Goal: Information Seeking & Learning: Find specific fact

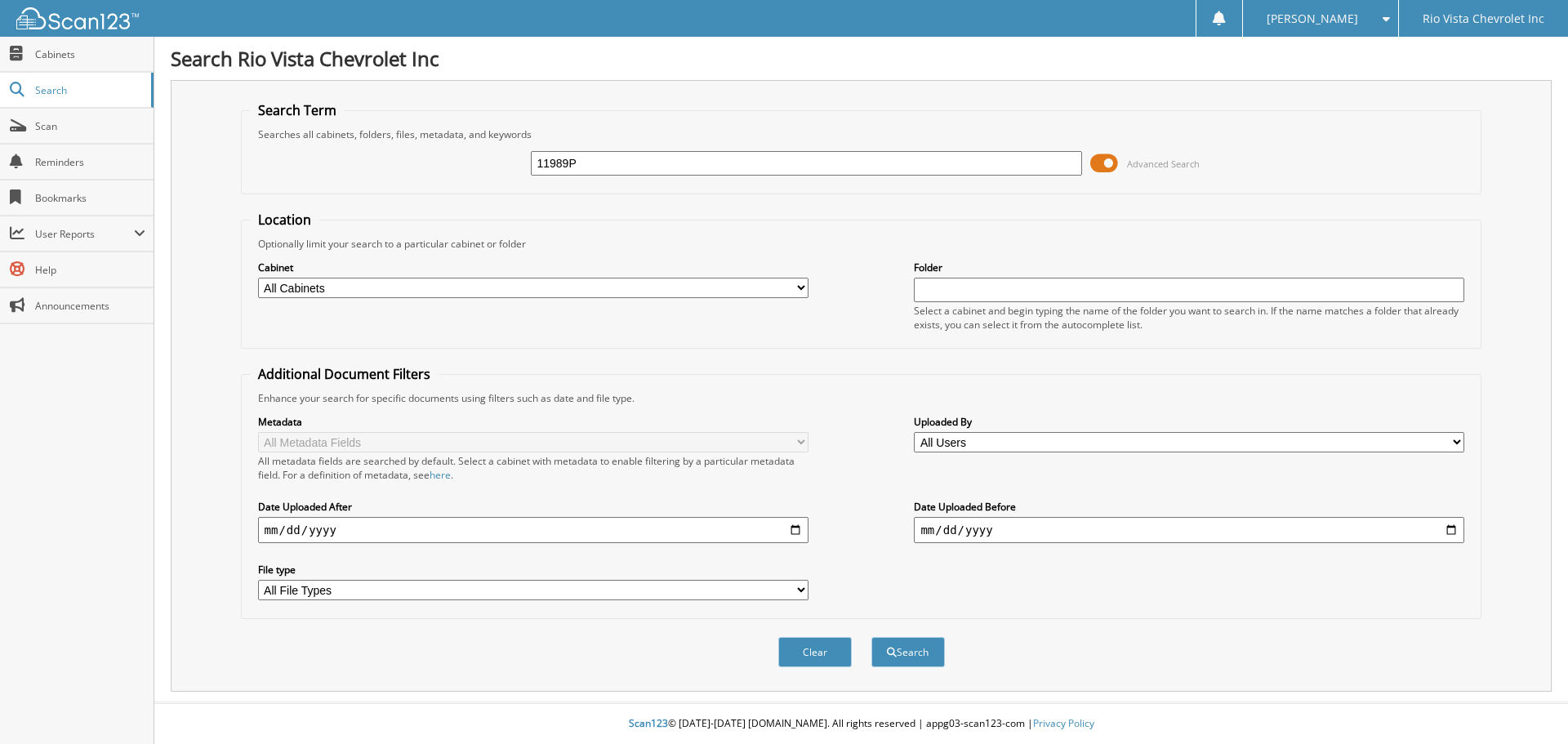
type input "11989P"
click at [871, 637] on button "Search" at bounding box center [908, 652] width 74 height 30
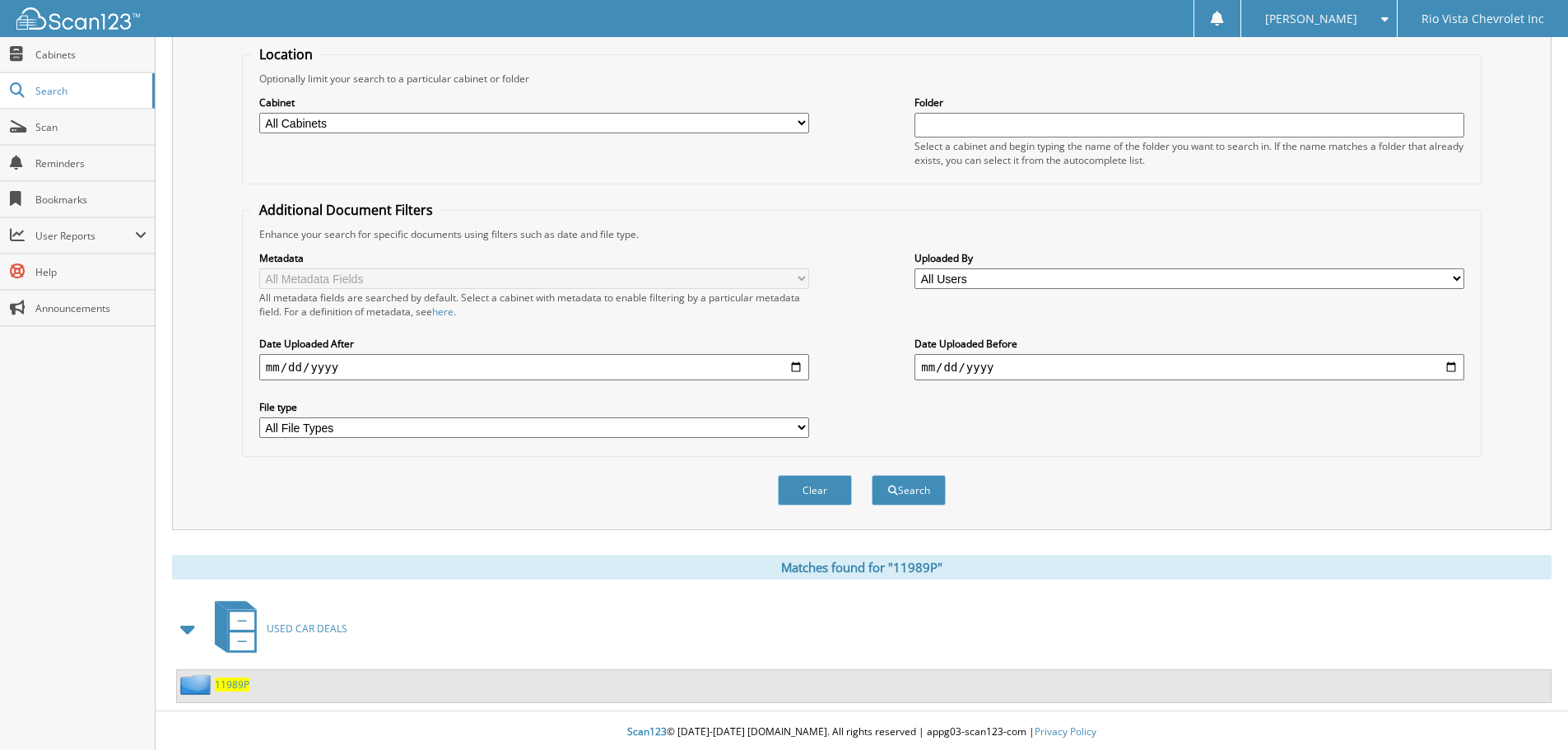
scroll to position [171, 0]
click at [225, 684] on span "11989P" at bounding box center [232, 683] width 35 height 14
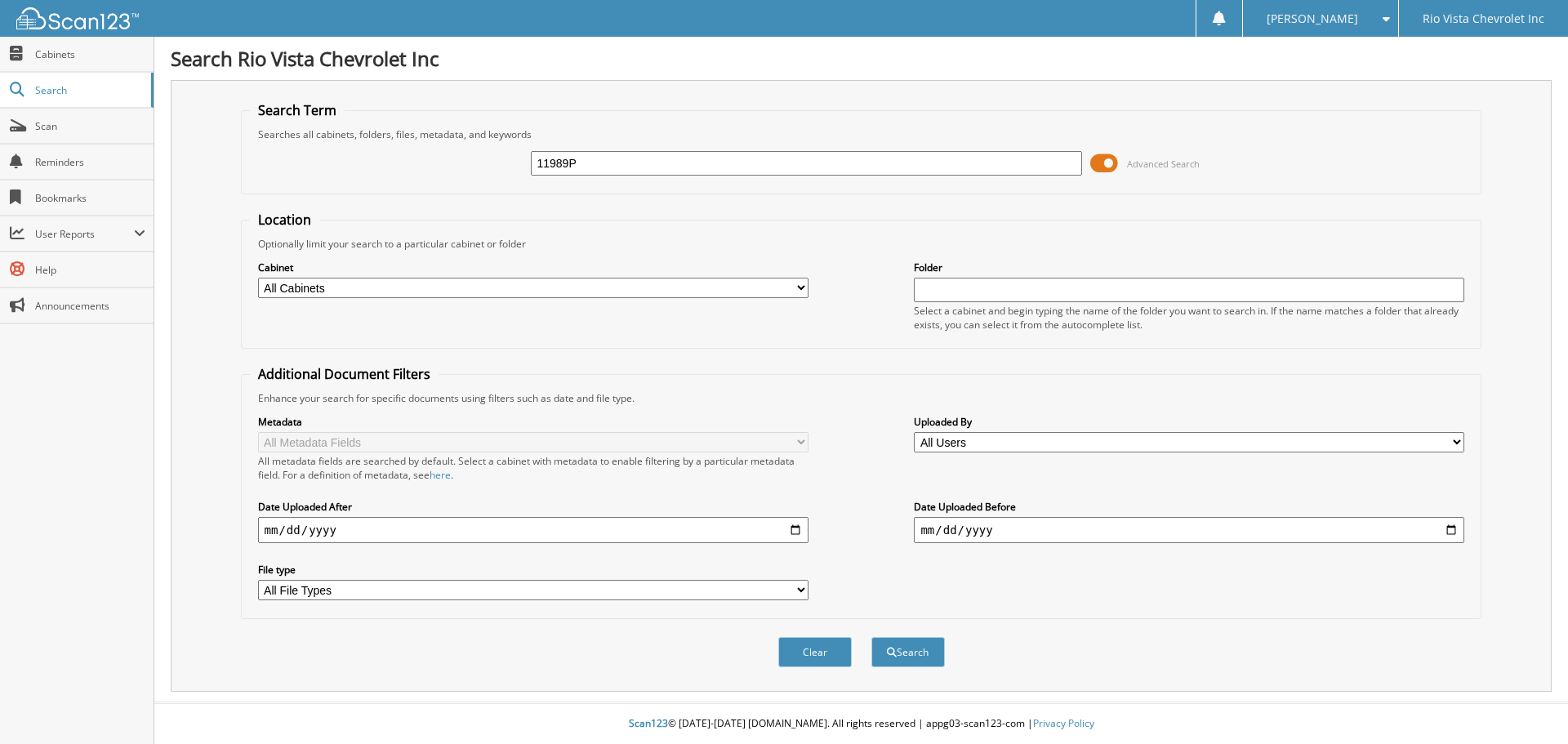
type input "11989P"
click at [871, 637] on button "Search" at bounding box center [908, 652] width 74 height 30
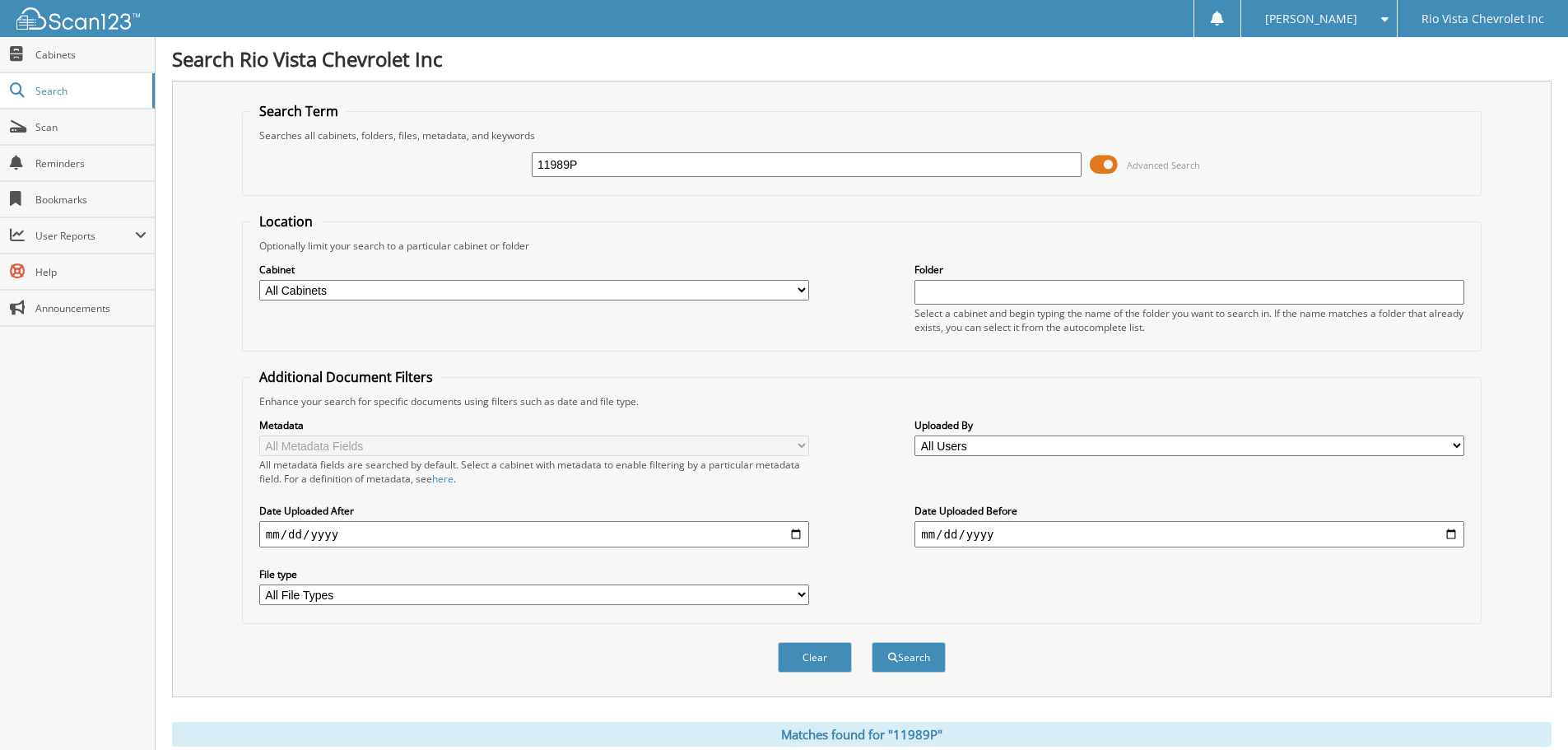
scroll to position [171, 0]
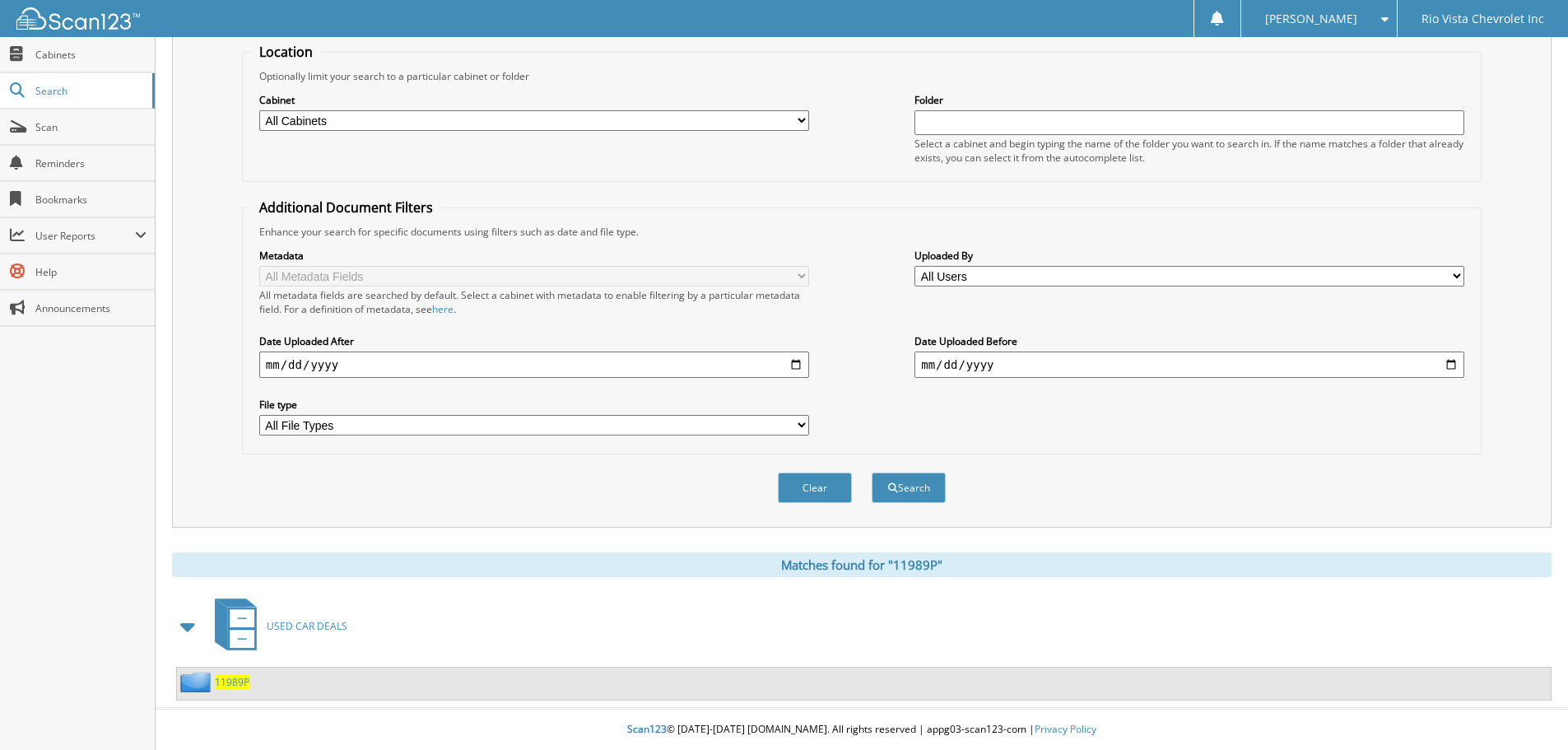
click at [237, 687] on span "11989P" at bounding box center [232, 683] width 35 height 14
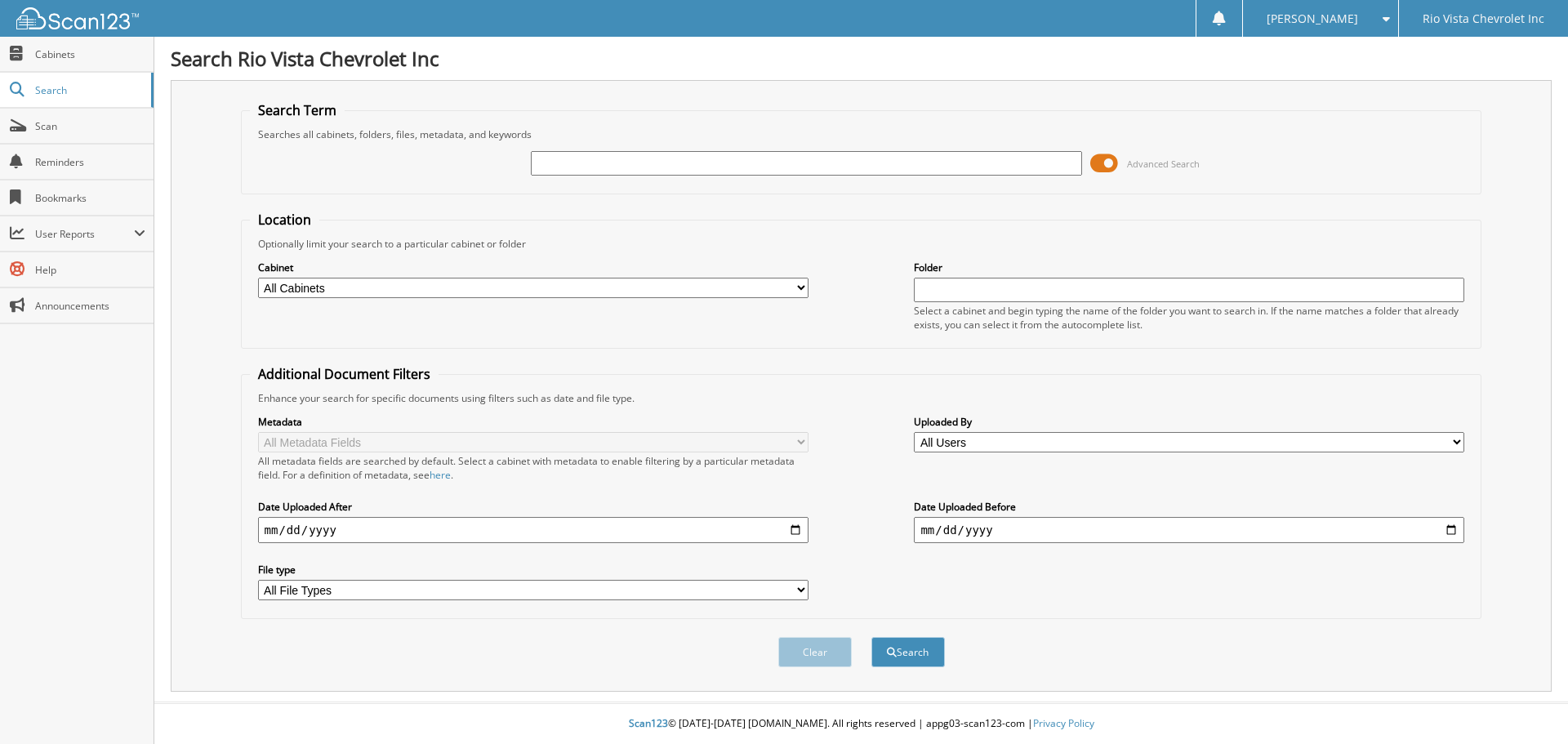
click at [388, 284] on select "All Cabinets CUSTOMER SERVICE RO NEW CAR DEALS PARTS TICKETS USED CAR DEALS WHO…" at bounding box center [534, 288] width 551 height 20
select select "15513"
click at [258, 278] on select "All Cabinets CUSTOMER SERVICE RO NEW CAR DEALS PARTS TICKETS USED CAR DEALS WHO…" at bounding box center [534, 288] width 551 height 20
click at [659, 151] on div at bounding box center [806, 163] width 551 height 28
click at [657, 171] on input "text" at bounding box center [806, 164] width 551 height 25
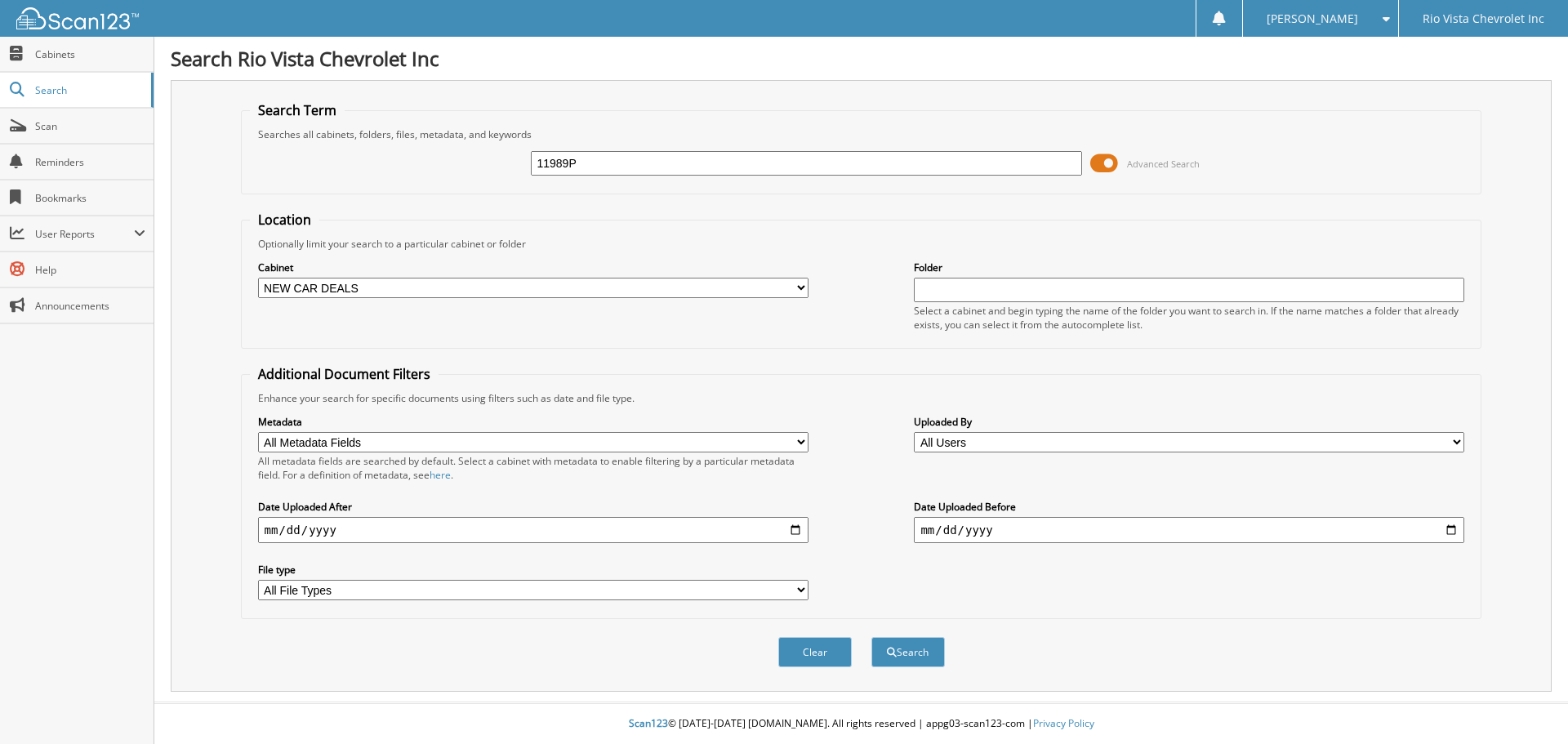
type input "11989P"
click at [871, 637] on button "Search" at bounding box center [908, 652] width 74 height 30
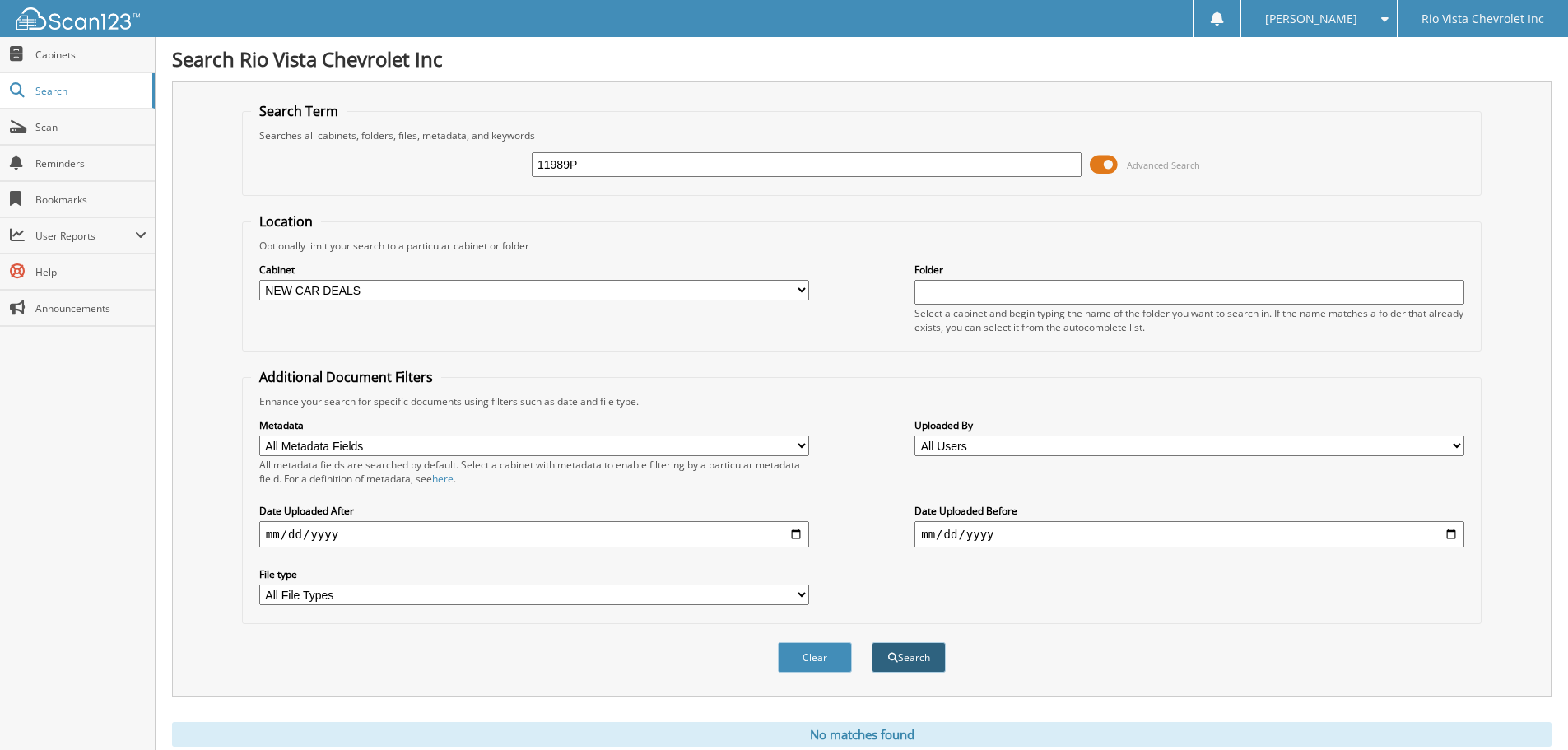
click at [915, 653] on button "Search" at bounding box center [909, 657] width 75 height 31
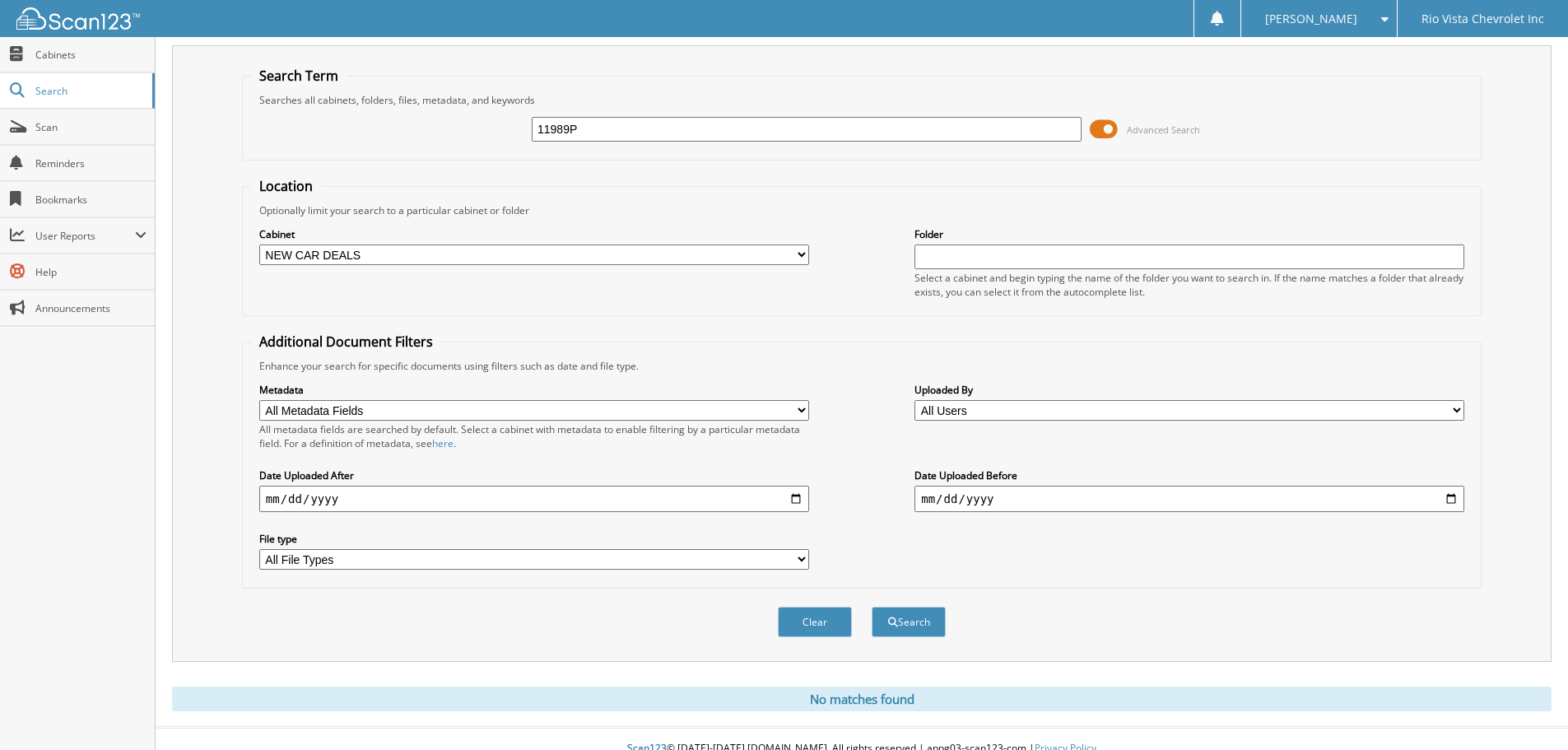
scroll to position [55, 0]
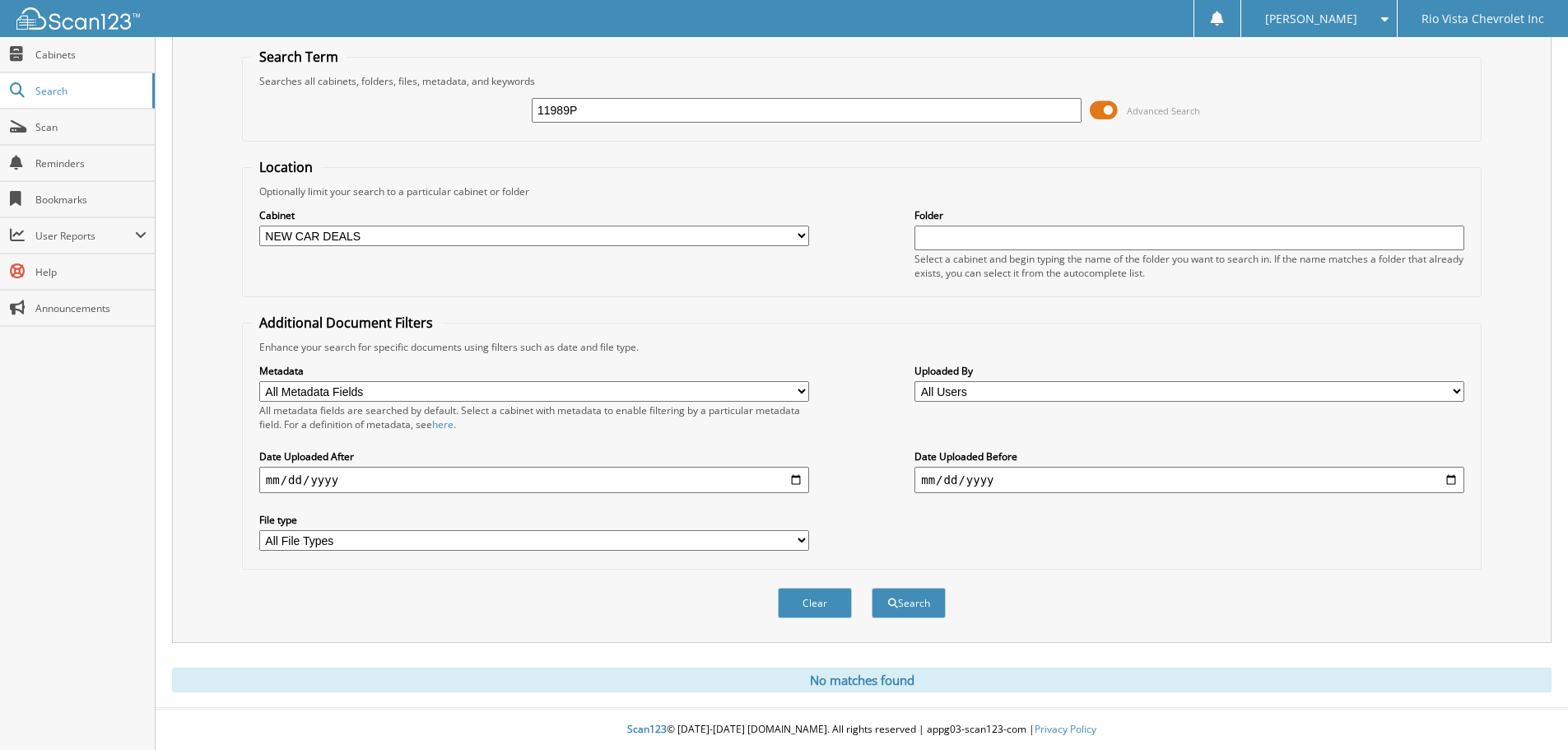
click at [374, 234] on select "All Cabinets CUSTOMER SERVICE RO NEW CAR DEALS PARTS TICKETS USED CAR DEALS WHO…" at bounding box center [534, 235] width 550 height 21
select select
click at [260, 225] on select "All Cabinets CUSTOMER SERVICE RO NEW CAR DEALS PARTS TICKETS USED CAR DEALS WHO…" at bounding box center [534, 235] width 550 height 21
click at [913, 605] on button "Search" at bounding box center [909, 604] width 75 height 31
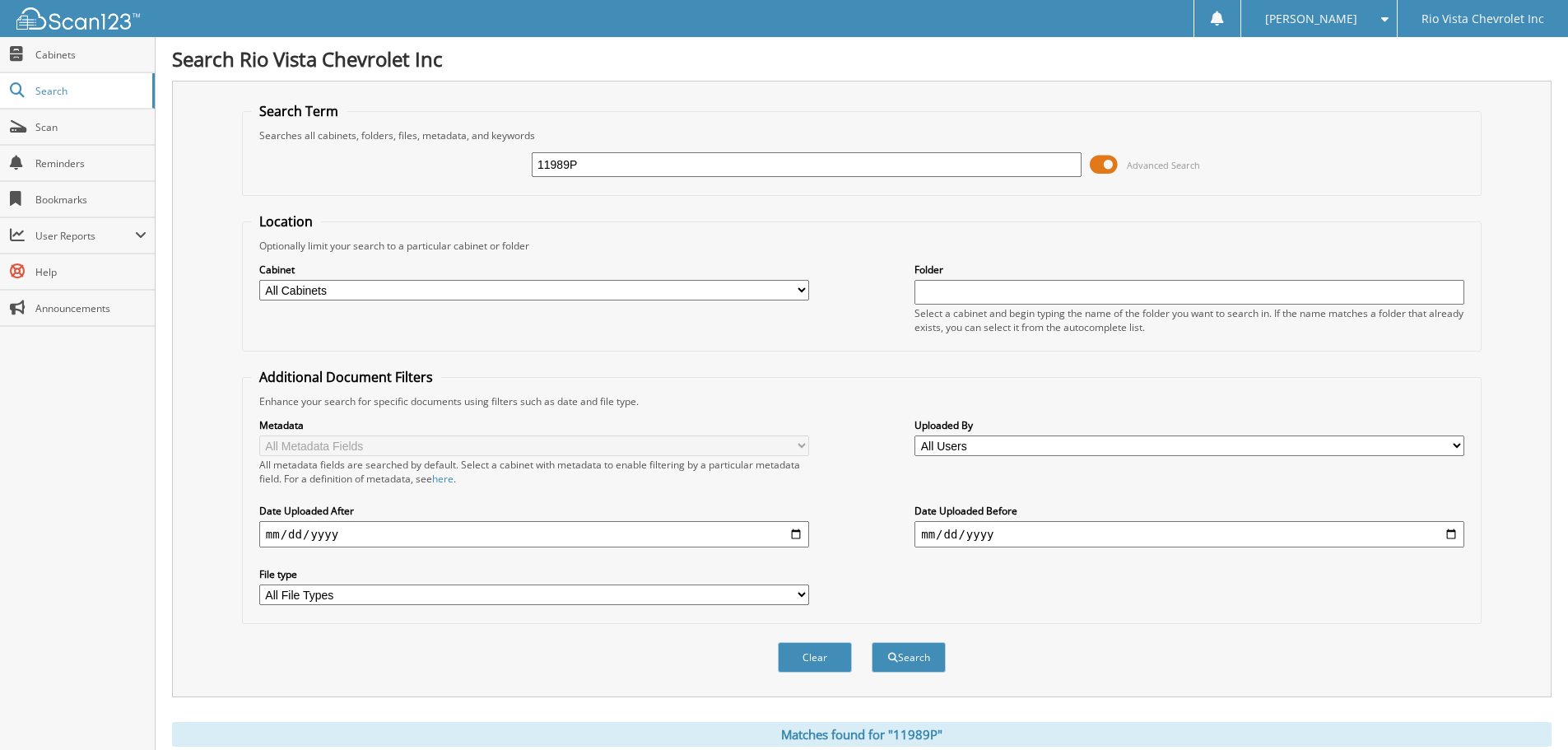
scroll to position [171, 0]
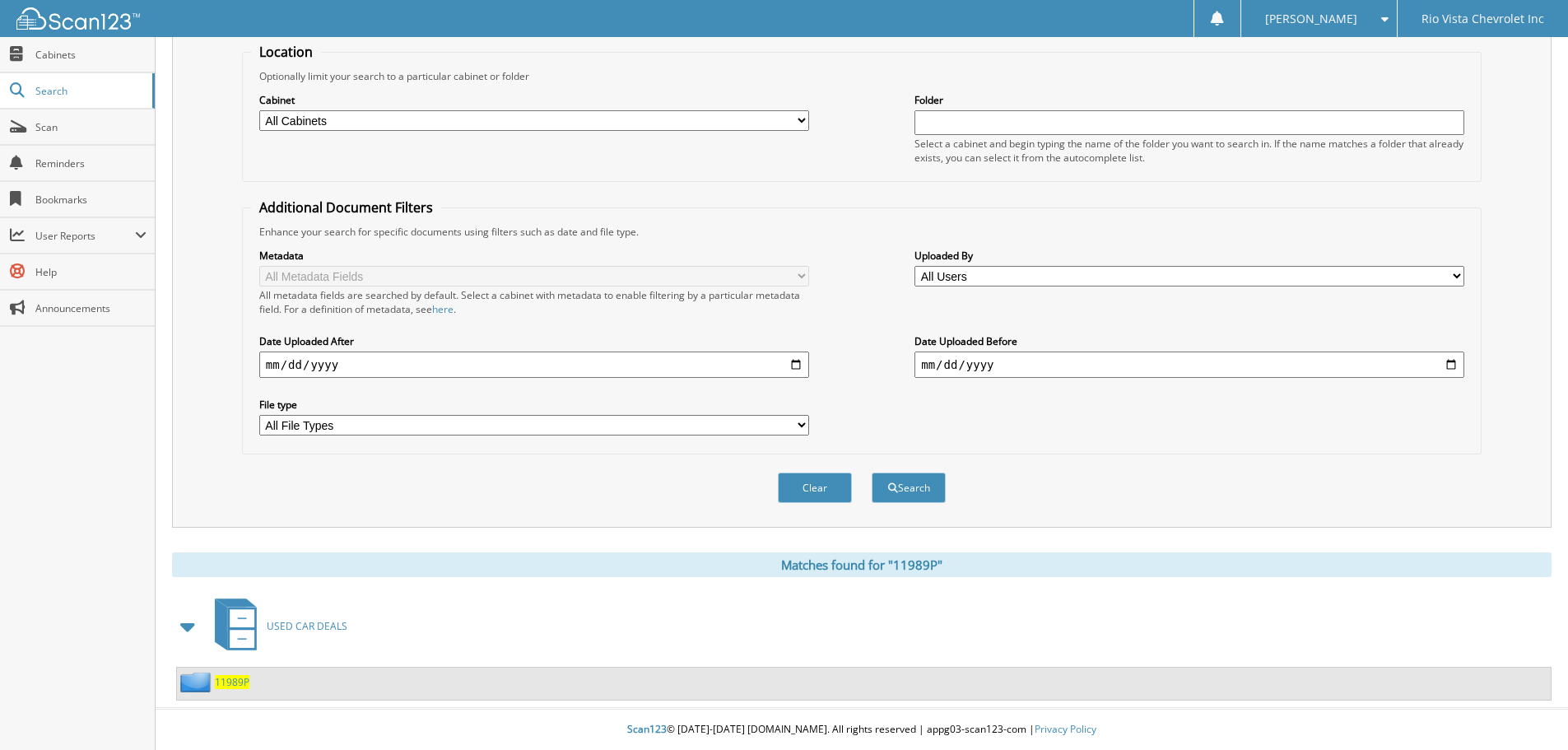
click at [231, 684] on span "11989P" at bounding box center [232, 683] width 35 height 14
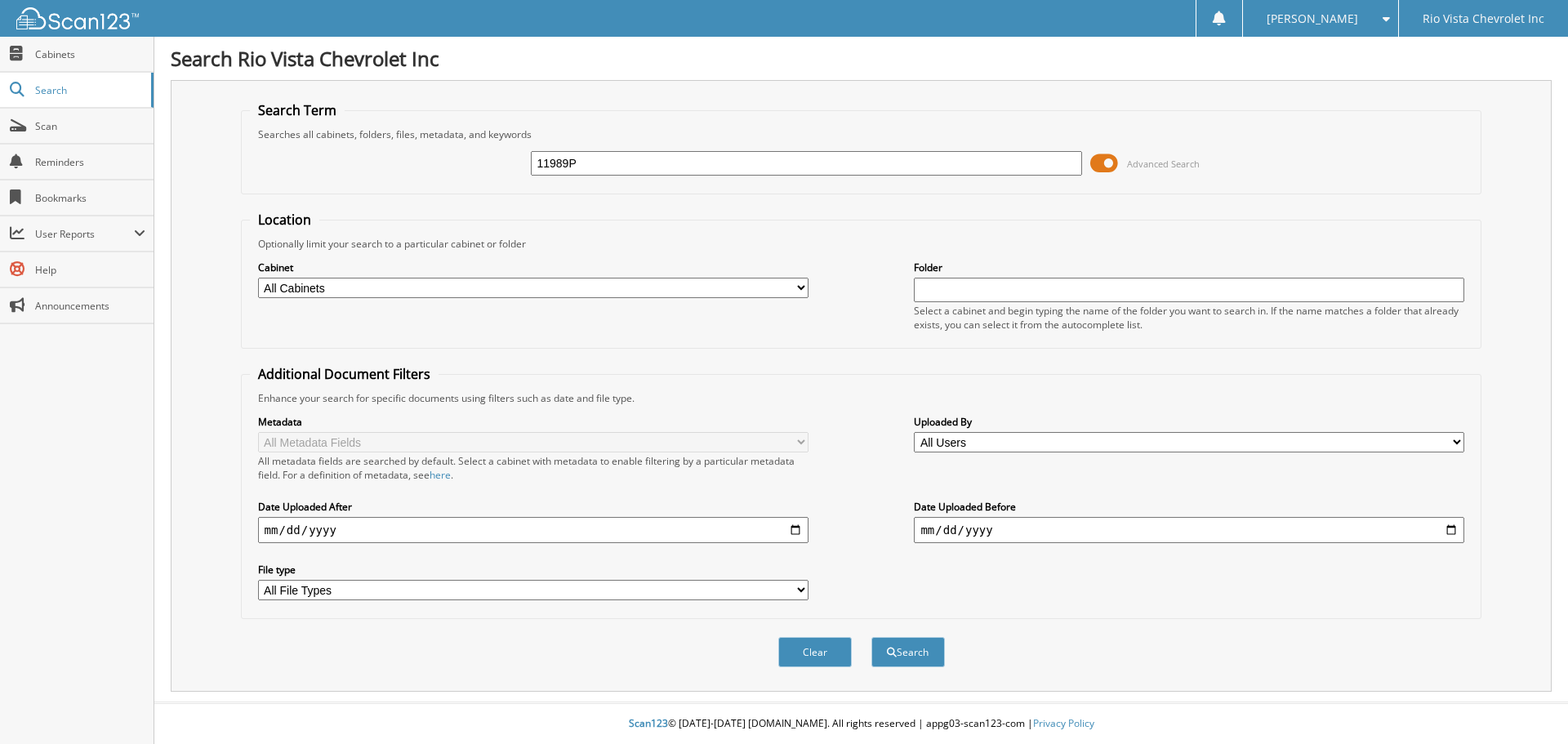
type input "11989P"
click at [871, 637] on button "Search" at bounding box center [908, 652] width 74 height 30
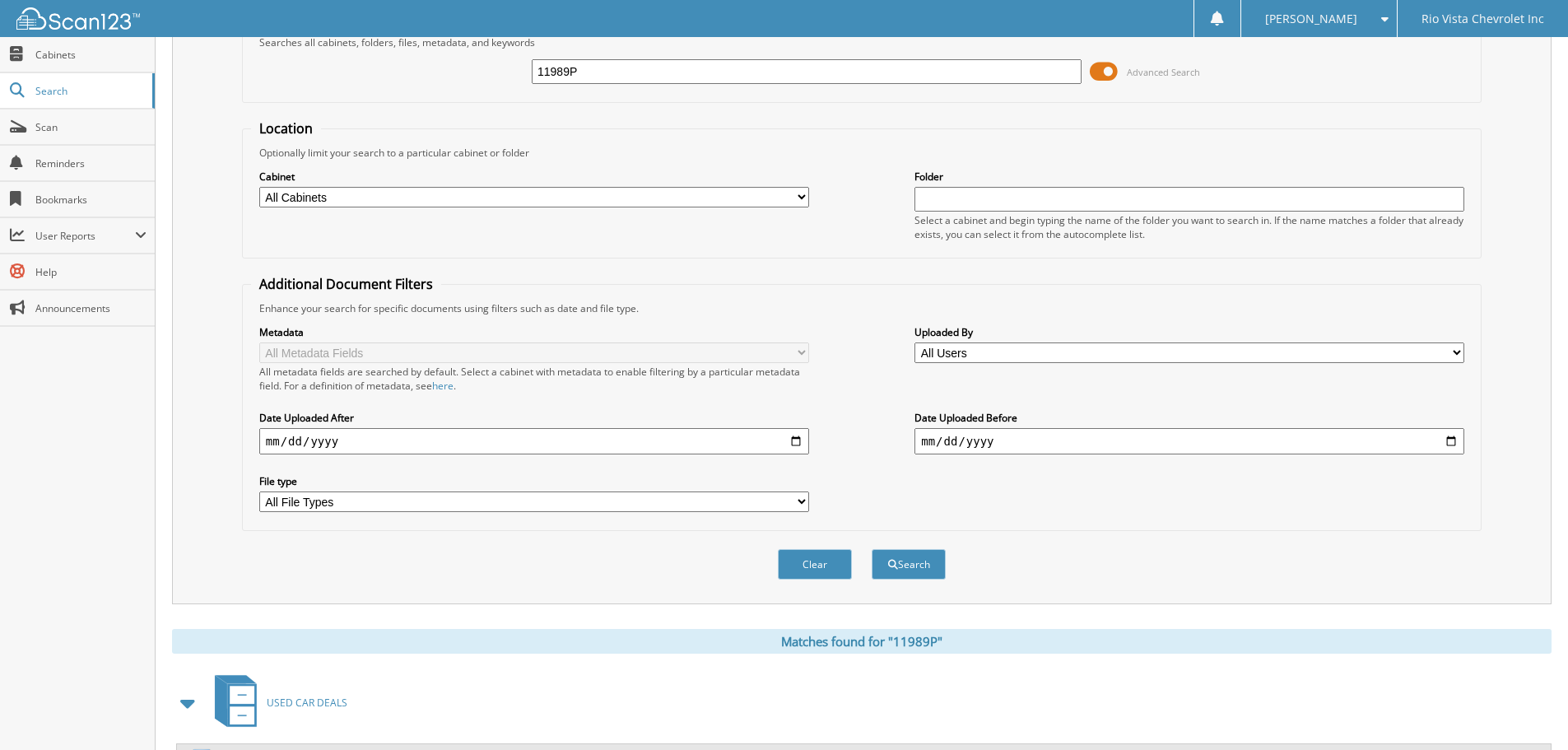
scroll to position [171, 0]
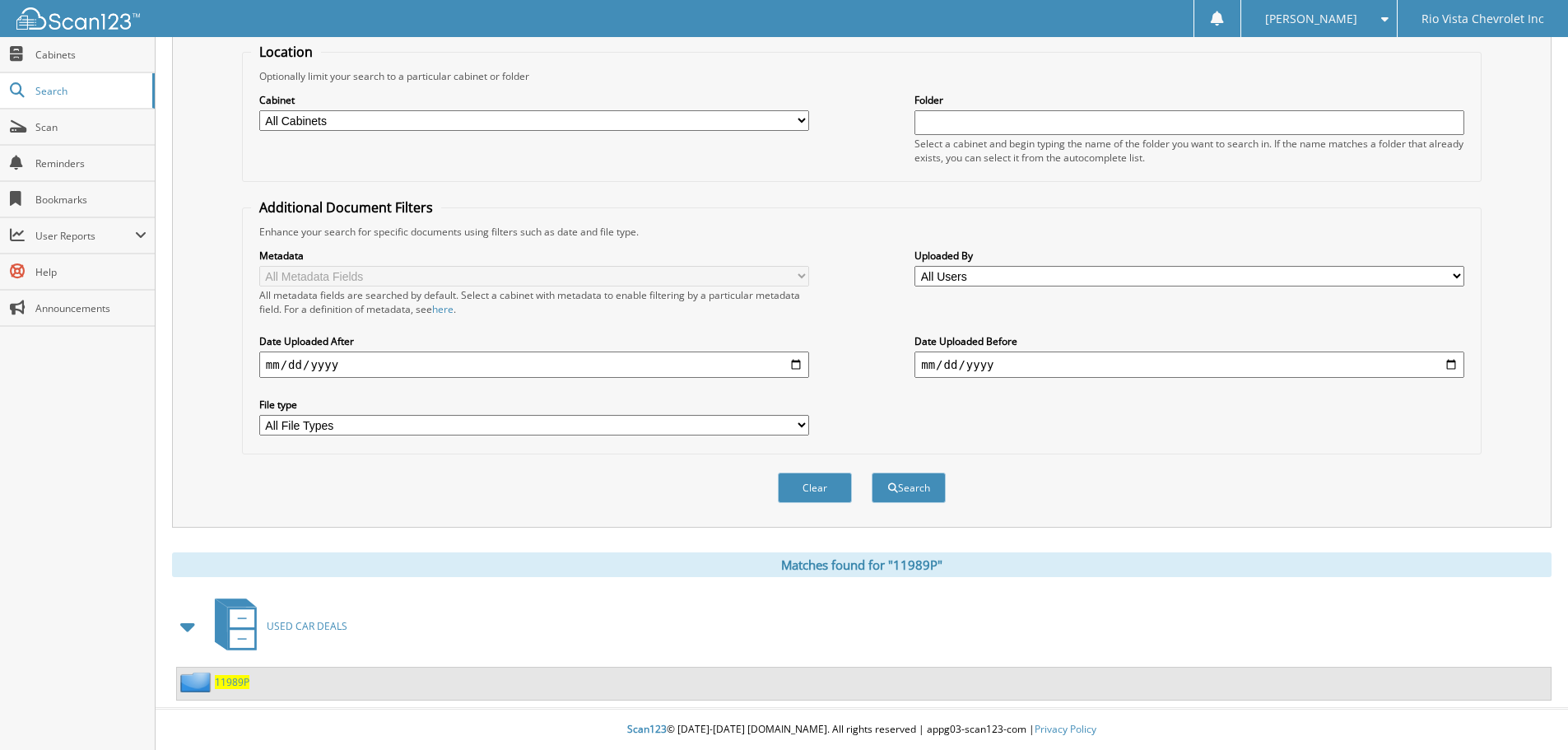
click at [228, 684] on span "11989P" at bounding box center [232, 683] width 35 height 14
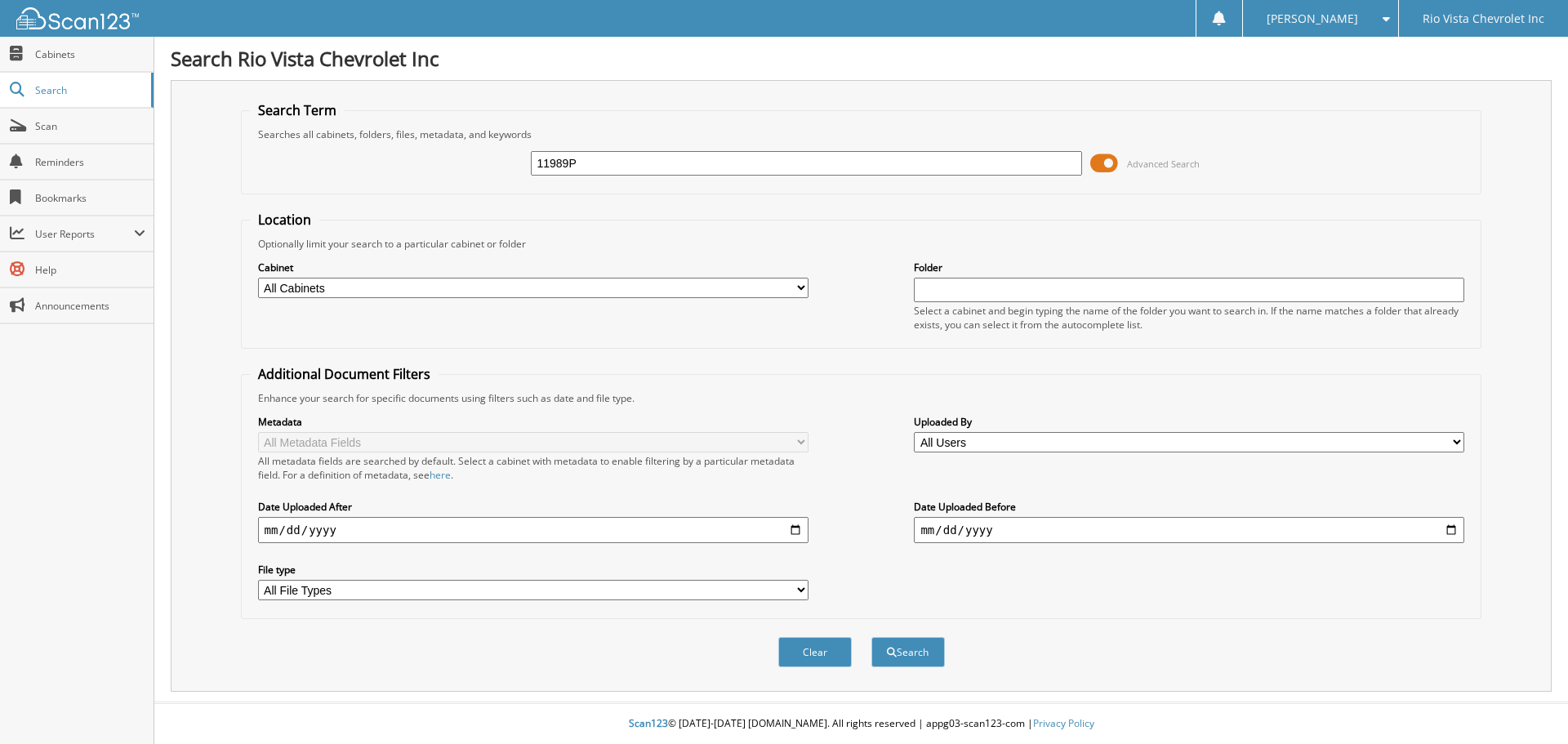
type input "11989P"
click at [871, 637] on button "Search" at bounding box center [908, 652] width 74 height 30
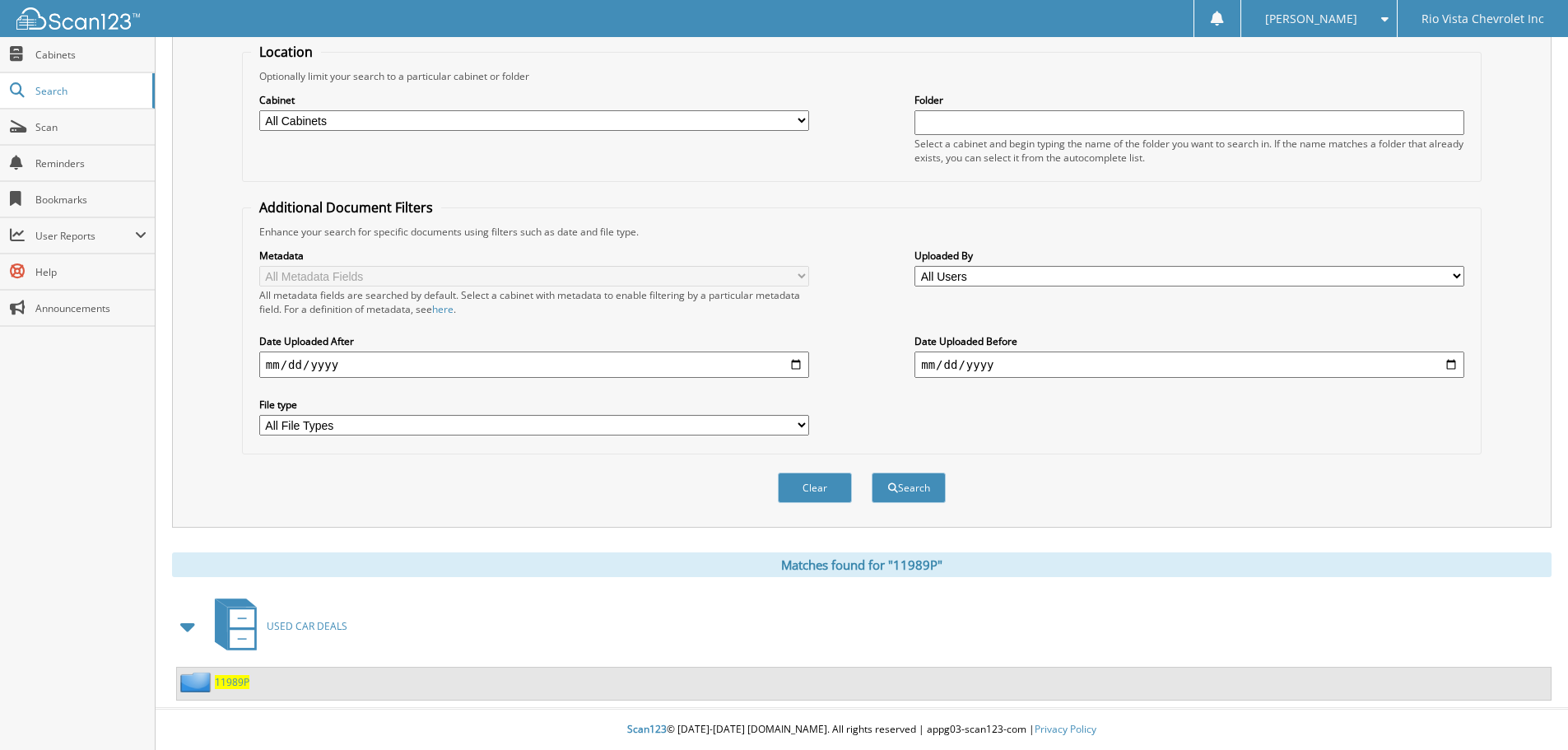
scroll to position [171, 0]
click at [229, 684] on span "11989P" at bounding box center [232, 683] width 35 height 14
